Goal: Navigation & Orientation: Find specific page/section

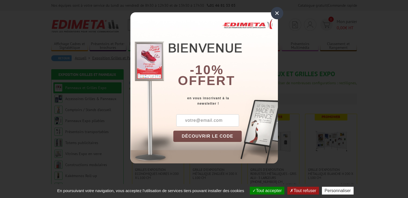
click at [275, 14] on div "×" at bounding box center [277, 13] width 12 height 12
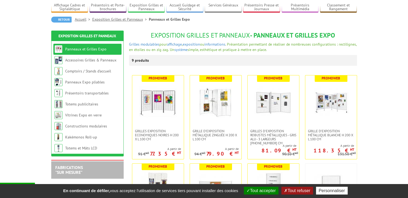
scroll to position [41, 0]
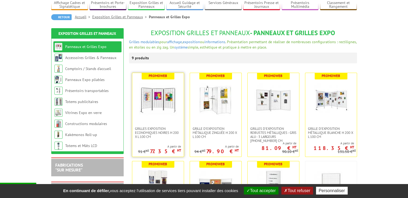
click at [159, 105] on img at bounding box center [158, 100] width 38 height 38
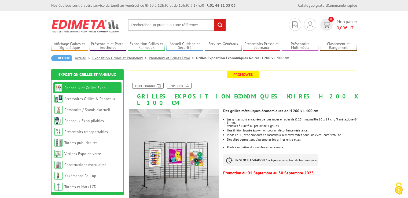
click at [163, 58] on link "Panneaux et Grilles Expo" at bounding box center [172, 58] width 47 height 5
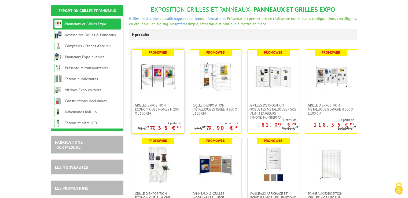
drag, startPoint x: 0, startPoint y: 0, endPoint x: 163, endPoint y: 58, distance: 173.4
click at [163, 58] on img at bounding box center [158, 77] width 38 height 38
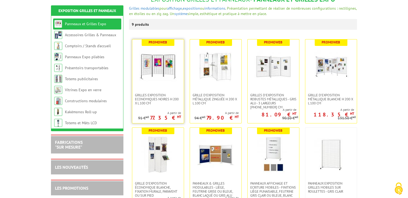
scroll to position [75, 0]
